Goal: Task Accomplishment & Management: Use online tool/utility

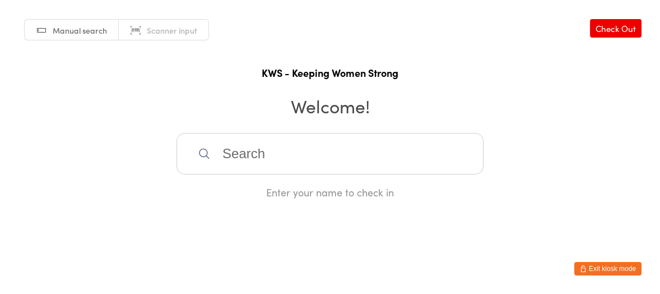
click at [230, 152] on input "search" at bounding box center [330, 153] width 307 height 41
type input "iris"
click at [231, 189] on div "[PERSON_NAME]" at bounding box center [330, 189] width 287 height 15
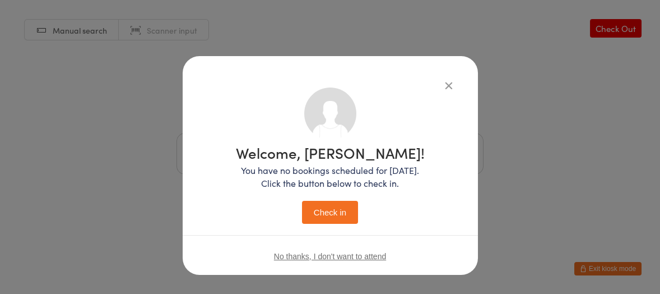
click at [315, 212] on button "Check in" at bounding box center [330, 212] width 56 height 23
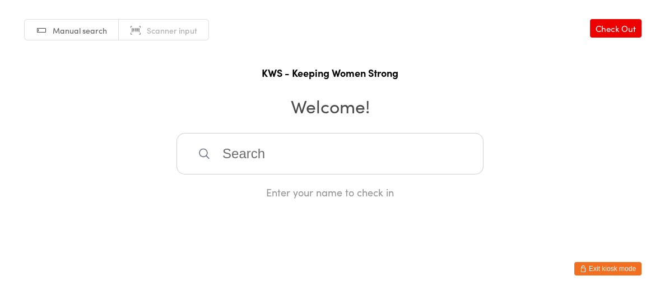
click at [279, 157] on input "search" at bounding box center [330, 153] width 307 height 41
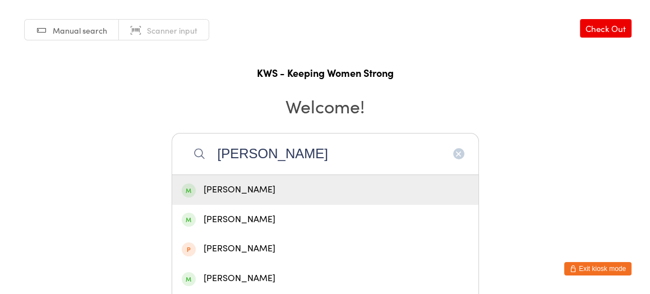
type input "[PERSON_NAME]"
click at [258, 185] on div "[PERSON_NAME]" at bounding box center [325, 189] width 287 height 15
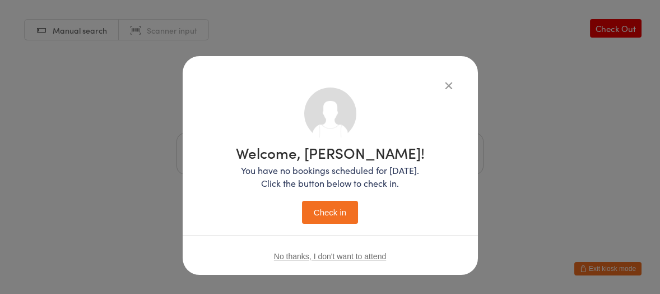
click at [333, 213] on button "Check in" at bounding box center [330, 212] width 56 height 23
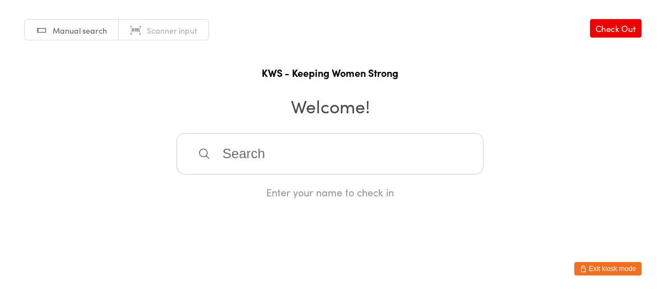
click at [303, 129] on div "Manual search Scanner input Check Out KWS - Keeping Women Strong Welcome! Enter…" at bounding box center [330, 99] width 660 height 199
click at [245, 148] on input "search" at bounding box center [330, 153] width 307 height 41
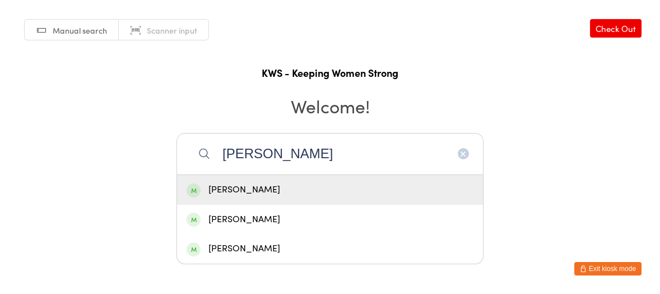
type input "[PERSON_NAME]"
click at [230, 188] on div "[PERSON_NAME]" at bounding box center [330, 189] width 287 height 15
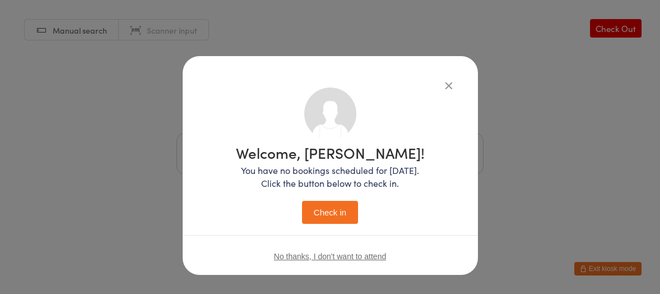
click at [322, 216] on button "Check in" at bounding box center [330, 212] width 56 height 23
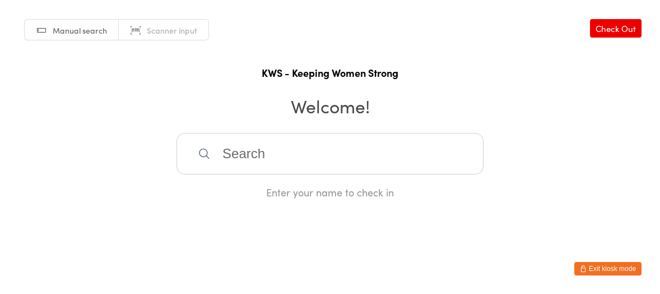
click at [297, 155] on input "search" at bounding box center [330, 153] width 307 height 41
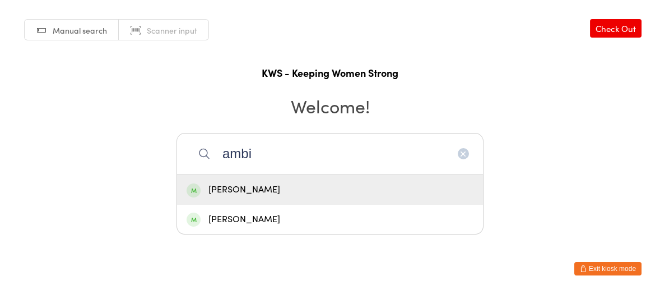
type input "ambi"
click at [244, 184] on div "[PERSON_NAME]" at bounding box center [330, 189] width 287 height 15
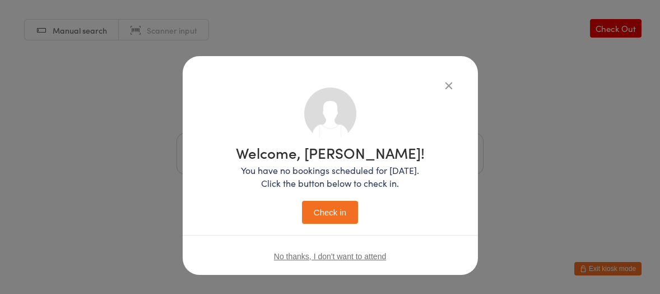
click at [317, 212] on button "Check in" at bounding box center [330, 212] width 56 height 23
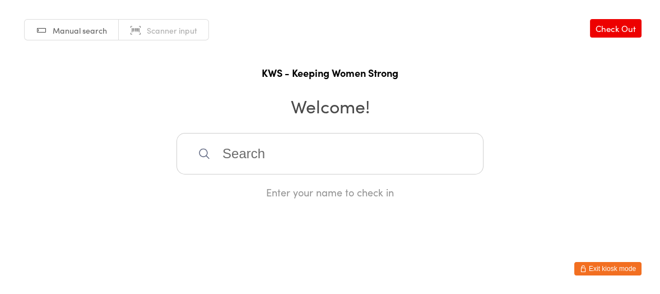
drag, startPoint x: 205, startPoint y: 149, endPoint x: 202, endPoint y: 141, distance: 8.2
click at [210, 147] on icon at bounding box center [204, 153] width 13 height 13
click at [252, 165] on input "search" at bounding box center [330, 153] width 307 height 41
click at [253, 165] on input "search" at bounding box center [330, 153] width 307 height 41
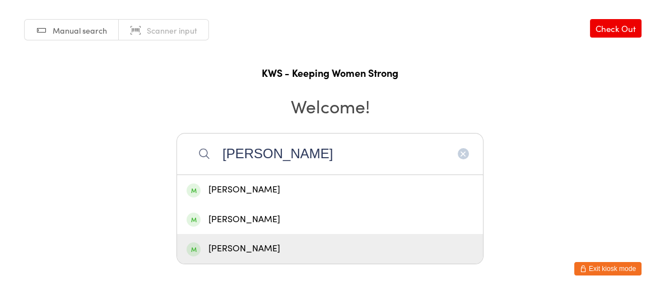
type input "[PERSON_NAME]"
drag, startPoint x: 244, startPoint y: 249, endPoint x: 267, endPoint y: 249, distance: 23.6
click at [255, 251] on div "[PERSON_NAME]" at bounding box center [330, 248] width 287 height 15
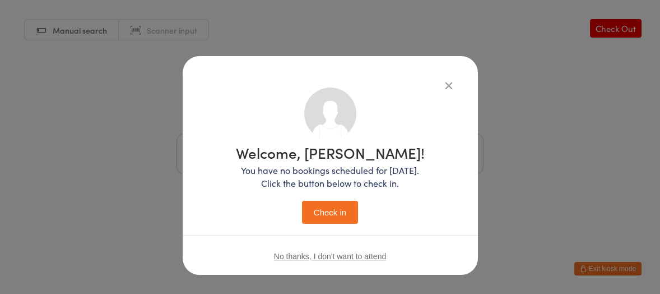
click at [329, 210] on button "Check in" at bounding box center [330, 212] width 56 height 23
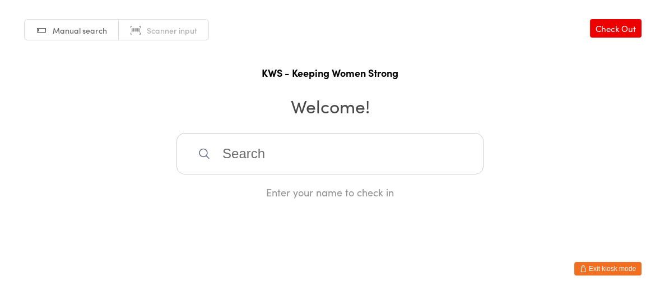
click at [240, 150] on input "search" at bounding box center [330, 153] width 307 height 41
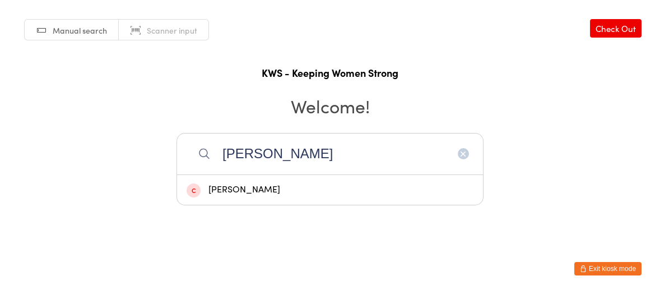
type input "[PERSON_NAME]"
click at [245, 192] on div "[PERSON_NAME]" at bounding box center [330, 189] width 287 height 15
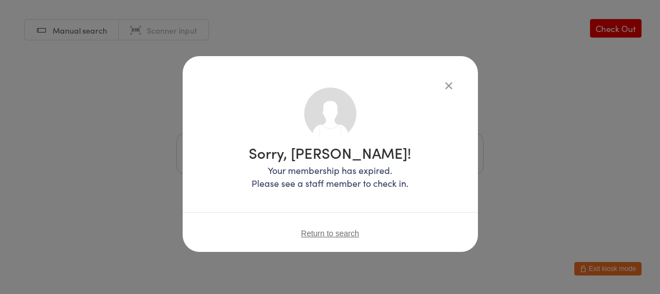
click at [328, 233] on span "Return to search" at bounding box center [330, 233] width 58 height 9
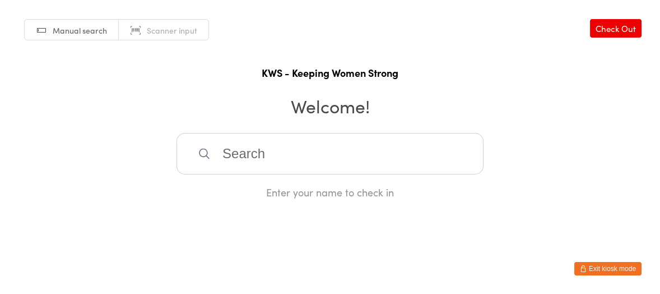
click at [223, 146] on input "search" at bounding box center [330, 153] width 307 height 41
type input "kaywwe"
click at [235, 189] on div "[PERSON_NAME]" at bounding box center [330, 189] width 287 height 15
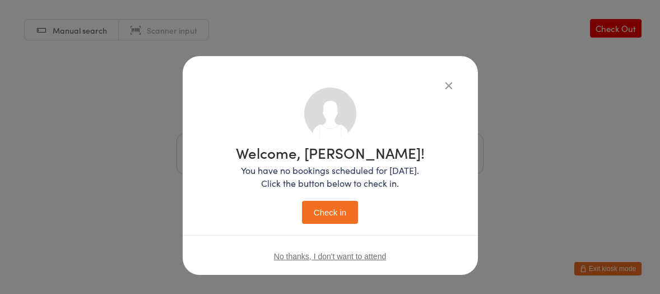
click at [326, 214] on button "Check in" at bounding box center [330, 212] width 56 height 23
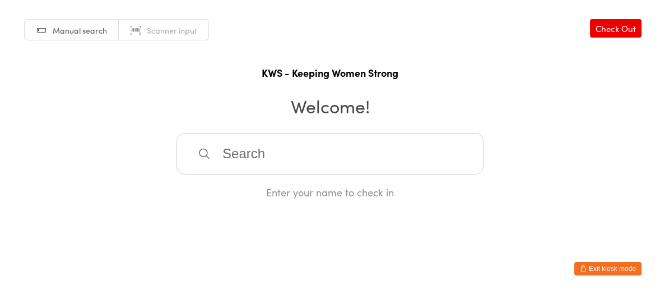
click at [266, 164] on input "search" at bounding box center [330, 153] width 307 height 41
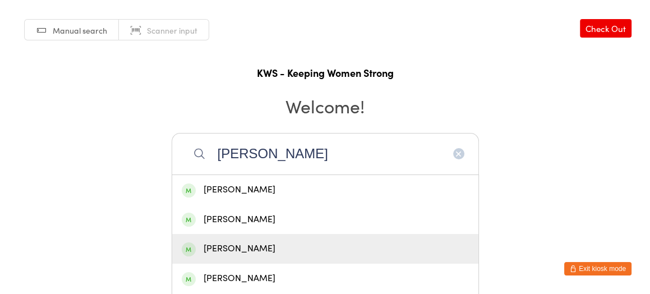
type input "[PERSON_NAME]"
click at [249, 244] on div "[PERSON_NAME]" at bounding box center [325, 248] width 287 height 15
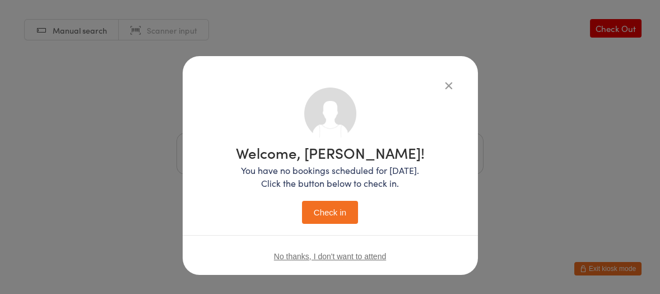
click at [316, 211] on button "Check in" at bounding box center [330, 212] width 56 height 23
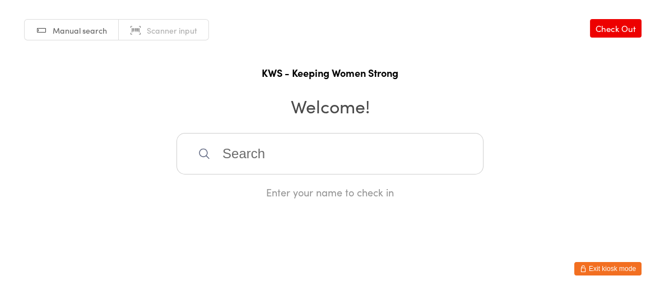
click at [218, 152] on input "search" at bounding box center [330, 153] width 307 height 41
click at [255, 190] on div "Enter your name to check in" at bounding box center [330, 192] width 307 height 14
drag, startPoint x: 222, startPoint y: 157, endPoint x: 224, endPoint y: 168, distance: 11.4
click at [225, 166] on input "search" at bounding box center [330, 153] width 307 height 41
click at [255, 188] on div "Enter your name to check in" at bounding box center [330, 192] width 307 height 14
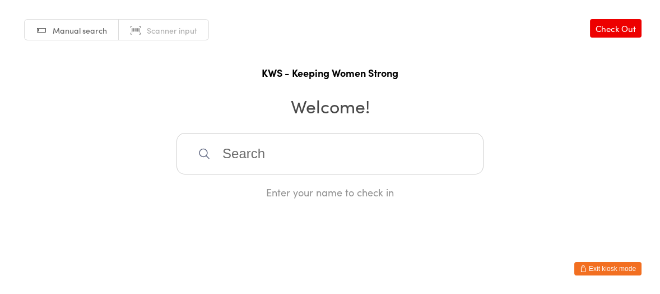
drag, startPoint x: 223, startPoint y: 155, endPoint x: 232, endPoint y: 157, distance: 9.1
click at [232, 157] on input "search" at bounding box center [330, 153] width 307 height 41
type input "sla"
click at [181, 188] on div "[PERSON_NAME]" at bounding box center [330, 190] width 306 height 30
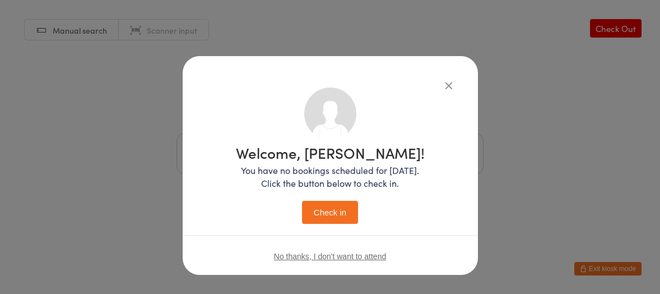
click at [328, 212] on button "Check in" at bounding box center [330, 212] width 56 height 23
